Goal: Task Accomplishment & Management: Complete application form

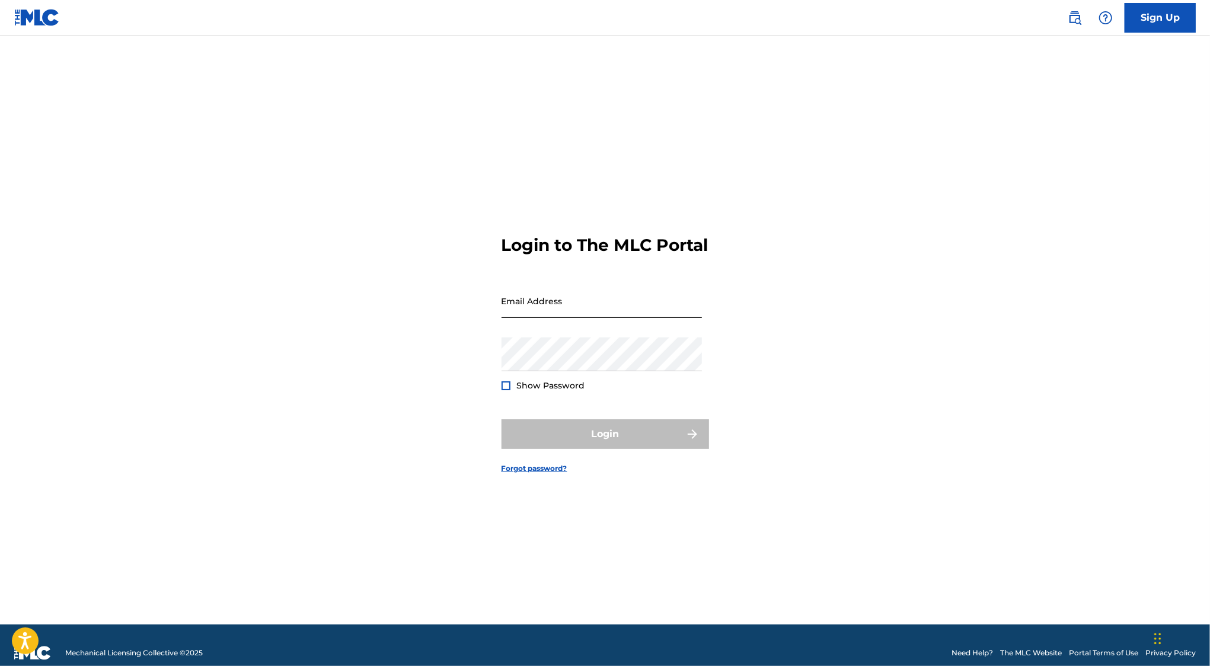
click at [559, 313] on input "Email Address" at bounding box center [601, 301] width 200 height 34
click at [544, 504] on form "Login to The MLC Portal Email Address Password Show Password Login Forgot passw…" at bounding box center [604, 344] width 207 height 559
click at [41, 18] on img at bounding box center [37, 17] width 46 height 17
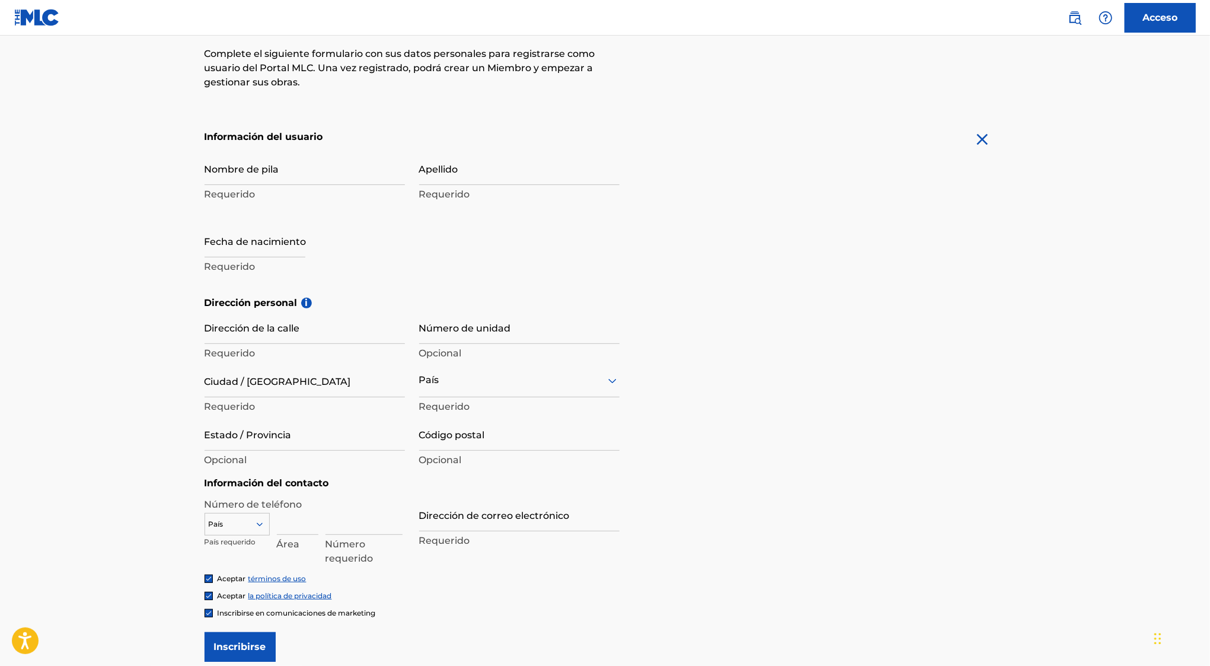
scroll to position [204, 0]
